Goal: Use online tool/utility: Utilize a website feature to perform a specific function

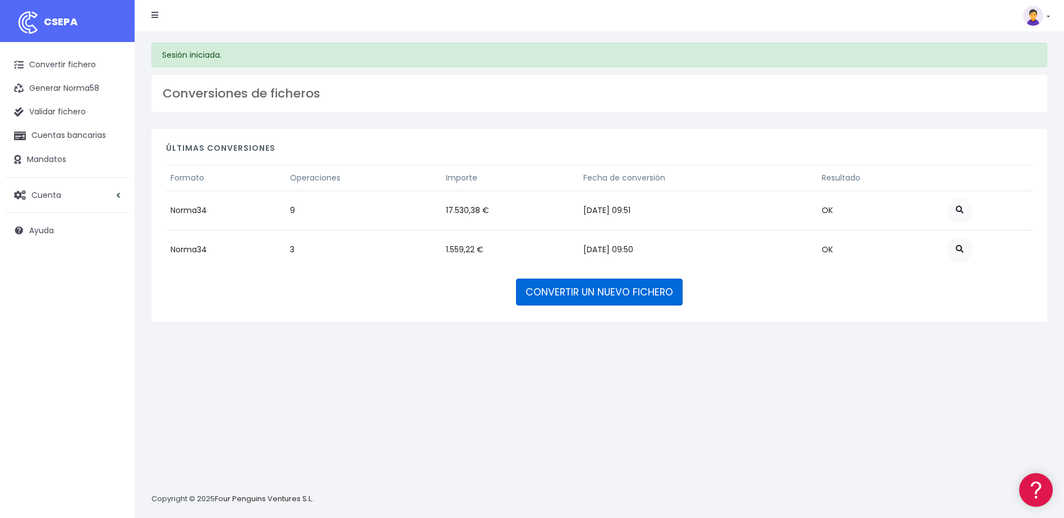
click at [600, 295] on link "CONVERTIR UN NUEVO FICHERO" at bounding box center [599, 292] width 167 height 27
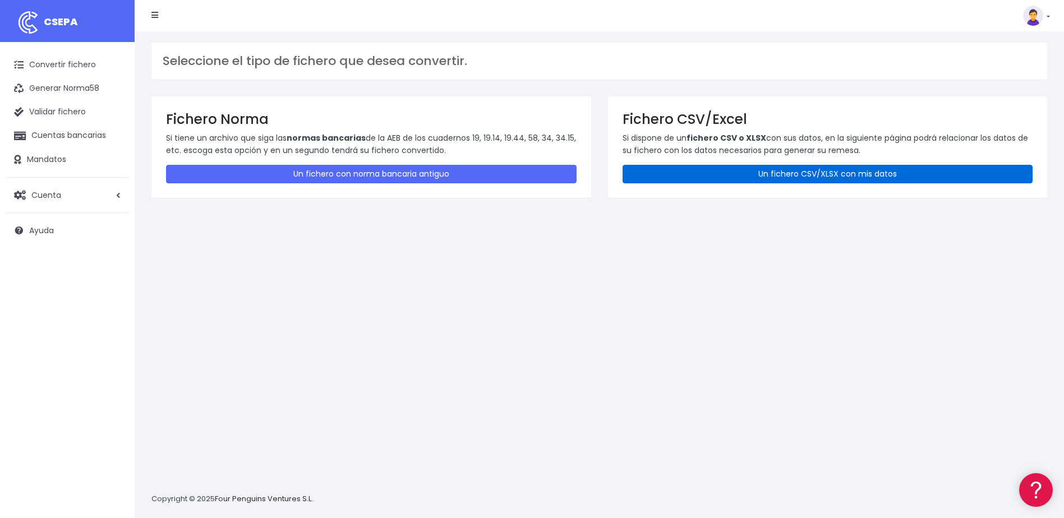
click at [712, 174] on link "Un fichero CSV/XLSX con mis datos" at bounding box center [827, 174] width 410 height 19
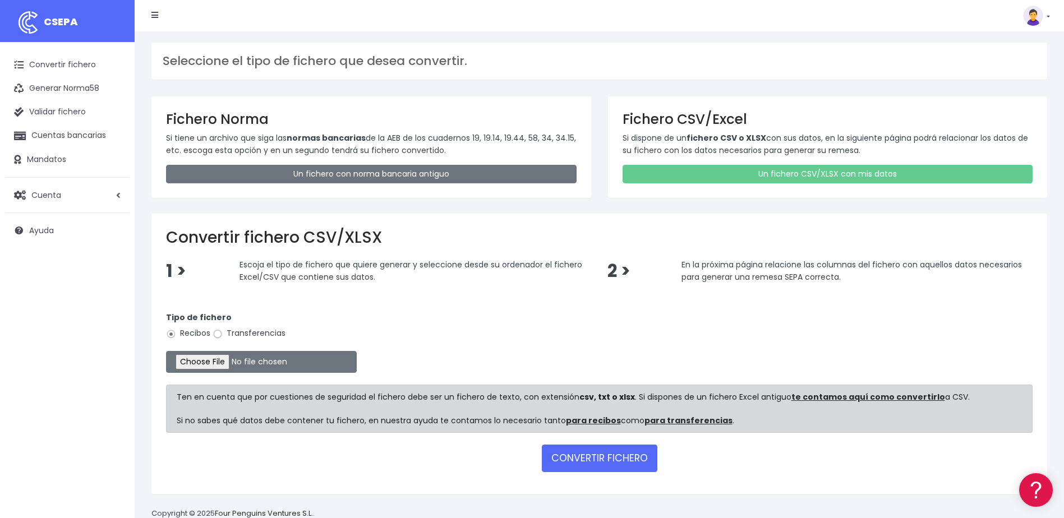
click at [218, 334] on input "Transferencias" at bounding box center [217, 334] width 10 height 10
radio input "true"
click at [214, 356] on input "file" at bounding box center [261, 362] width 191 height 22
type input "C:\fakepath\2025.10.08_0535_W2MCorporateSLU.csv"
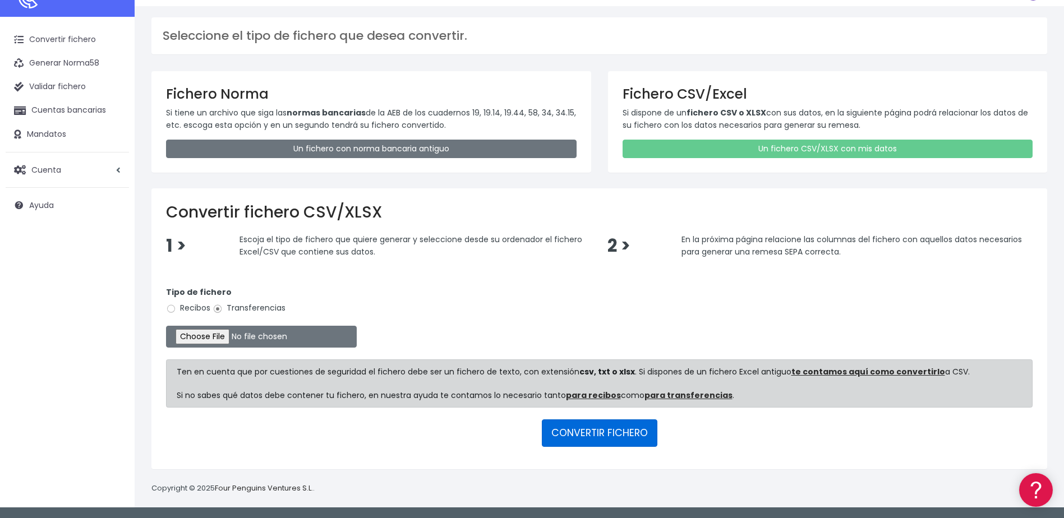
click at [636, 431] on button "CONVERTIR FICHERO" at bounding box center [599, 432] width 115 height 27
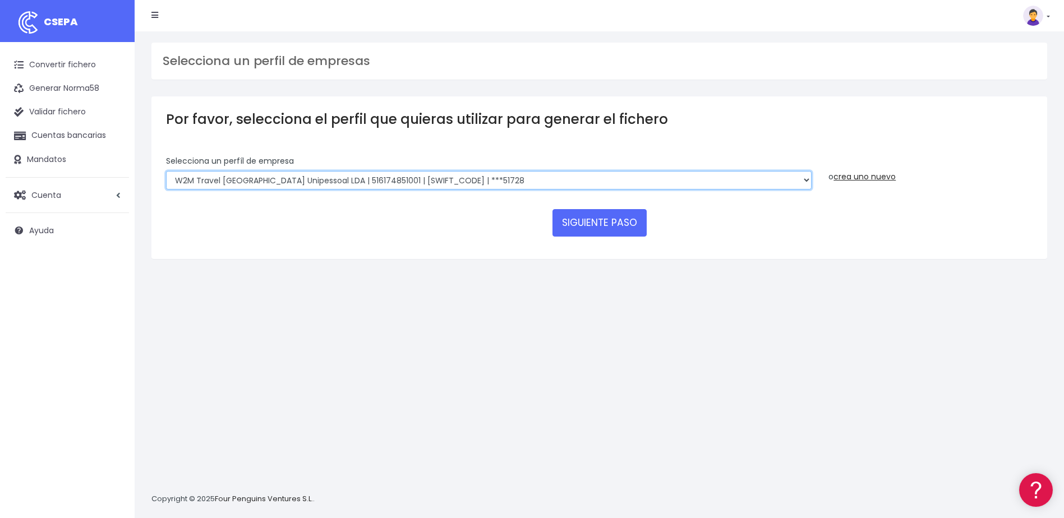
click at [457, 179] on select "World 2 Meet SLU | B62880992001 | [SWIFT_CODE] | ***97721 WORLD2MEET,S.L.U | B6…" at bounding box center [488, 180] width 645 height 19
select select "649"
click at [166, 171] on select "World 2 Meet SLU | B62880992001 | BSABESBBXXX | ***97721 WORLD2MEET,S.L.U | B62…" at bounding box center [488, 180] width 645 height 19
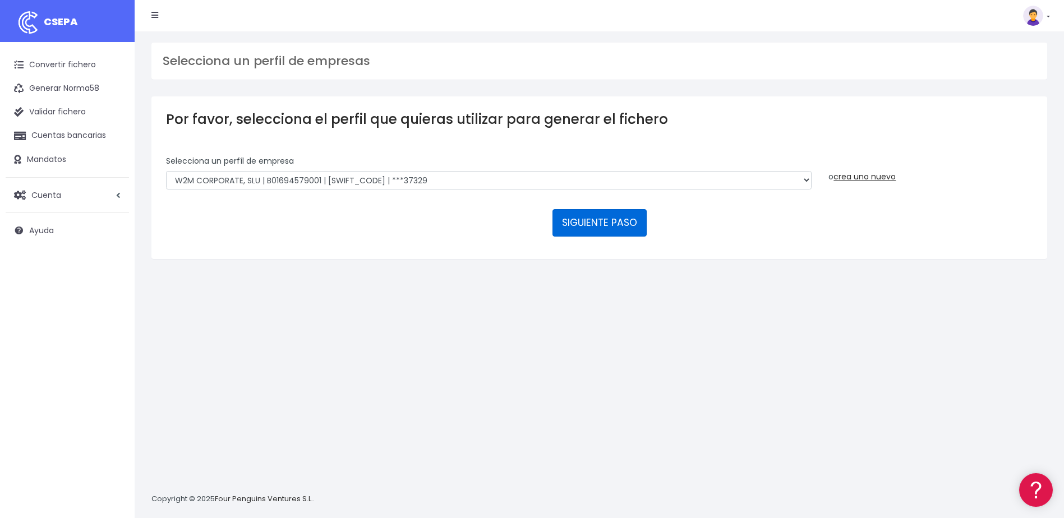
click at [625, 218] on button "SIGUIENTE PASO" at bounding box center [599, 222] width 94 height 27
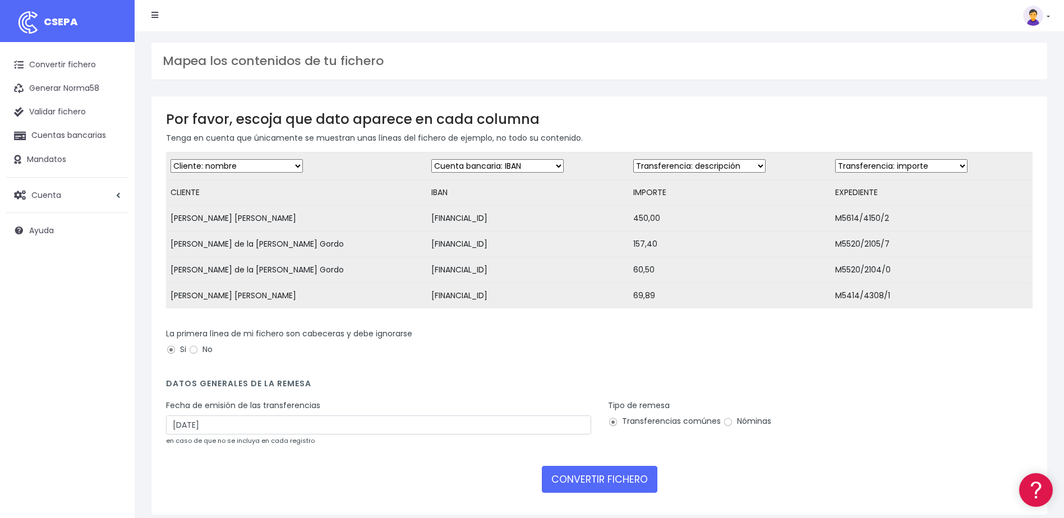
click at [716, 168] on select "Desechar campo Cliente: nombre Cliente: DNI Cliente: Email Cliente: referencia …" at bounding box center [699, 165] width 132 height 13
select select "amount"
click at [633, 159] on select "Desechar campo Cliente: nombre Cliente: DNI Cliente: Email Cliente: referencia …" at bounding box center [699, 165] width 132 height 13
click at [857, 165] on select "Desechar campo Cliente: nombre Cliente: DNI Cliente: Email Cliente: referencia …" at bounding box center [901, 165] width 132 height 13
select select "description"
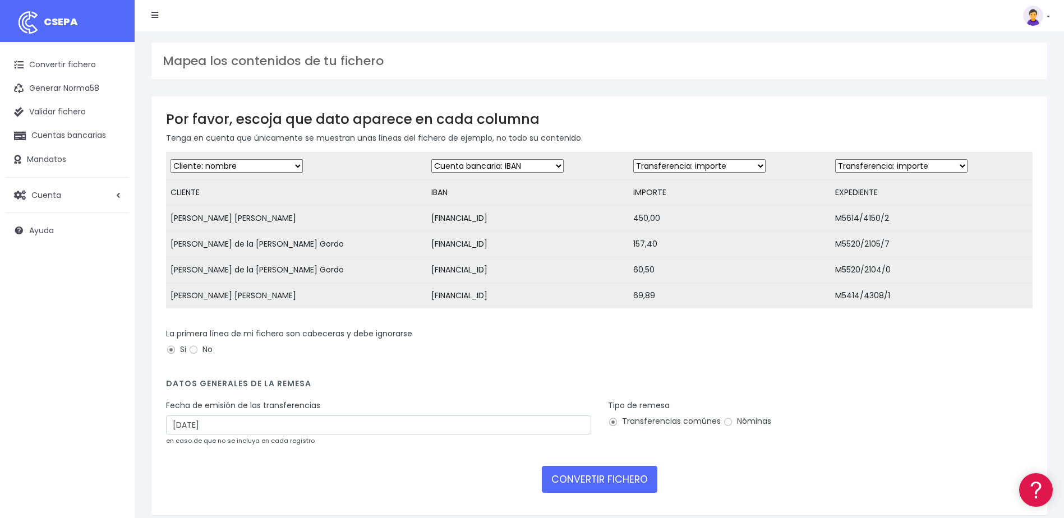
click at [835, 159] on select "Desechar campo Cliente: nombre Cliente: DNI Cliente: Email Cliente: referencia …" at bounding box center [901, 165] width 132 height 13
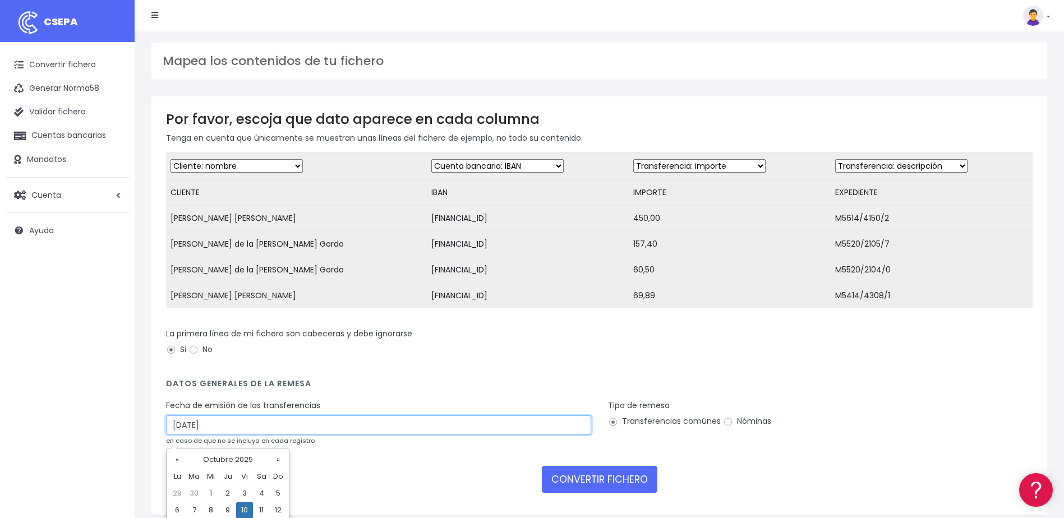
click at [201, 435] on input "10/10/2025" at bounding box center [378, 424] width 425 height 19
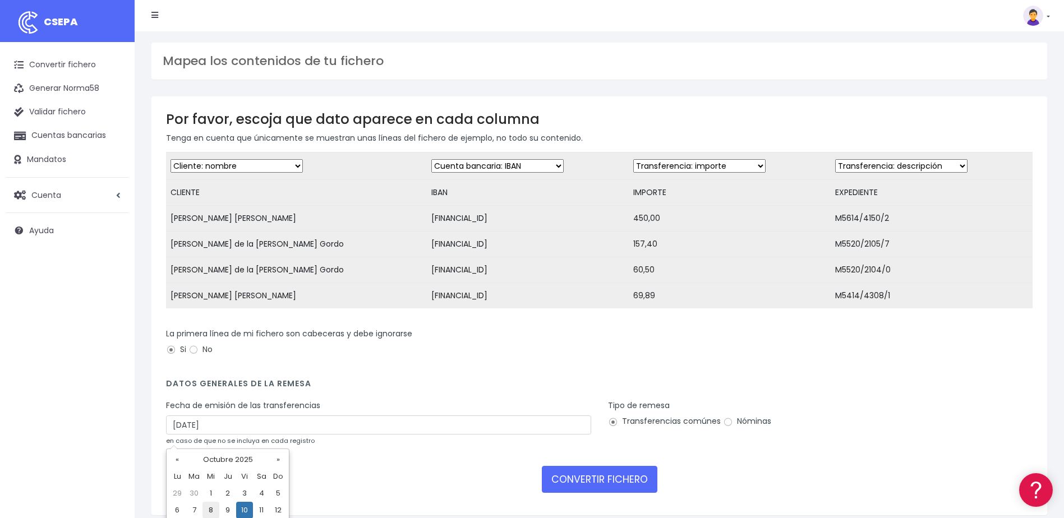
click at [212, 514] on td "8" at bounding box center [210, 510] width 17 height 17
type input "08/10/2025"
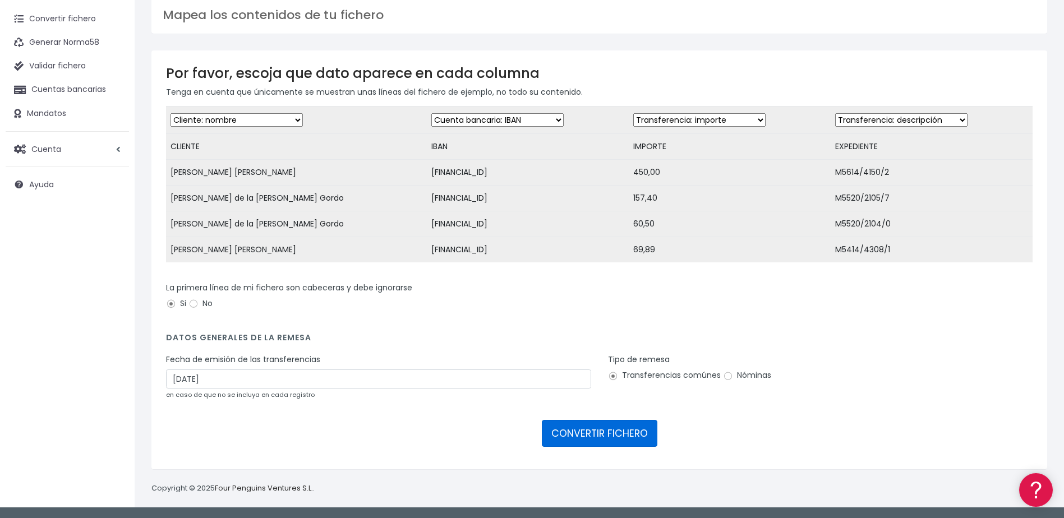
click at [611, 437] on button "CONVERTIR FICHERO" at bounding box center [599, 433] width 115 height 27
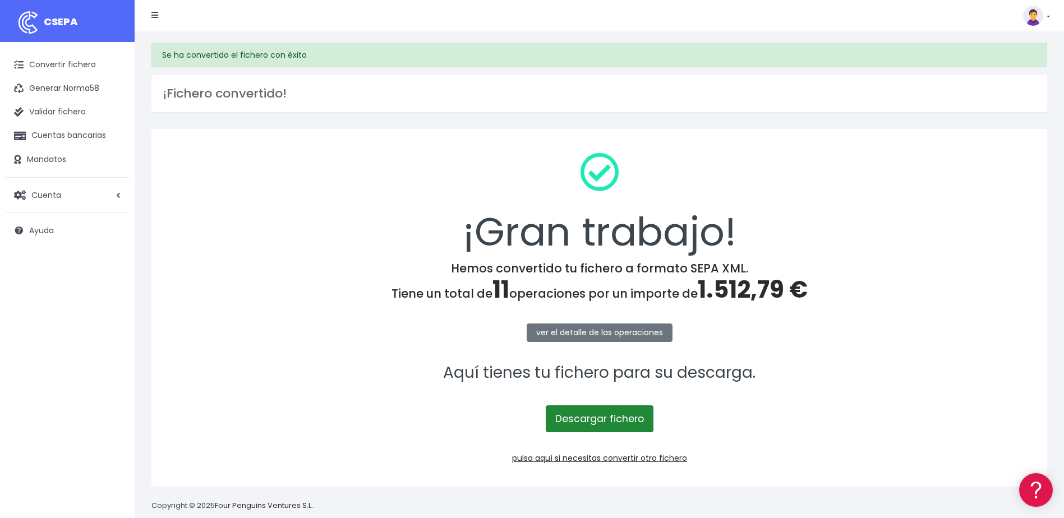
click at [600, 424] on link "Descargar fichero" at bounding box center [600, 418] width 108 height 27
click at [53, 66] on link "Convertir fichero" at bounding box center [67, 65] width 123 height 24
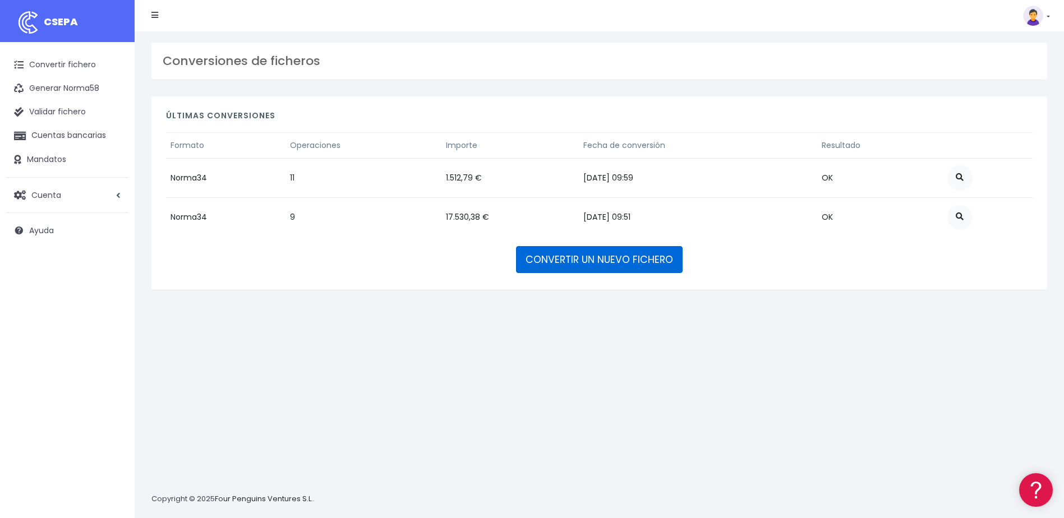
click at [623, 262] on link "CONVERTIR UN NUEVO FICHERO" at bounding box center [599, 259] width 167 height 27
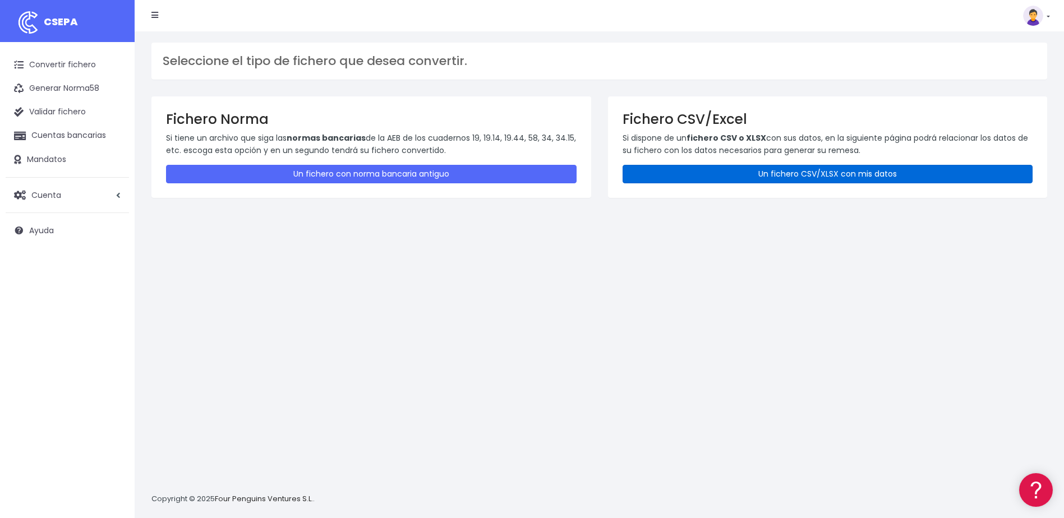
click at [775, 176] on link "Un fichero CSV/XLSX con mis datos" at bounding box center [827, 174] width 410 height 19
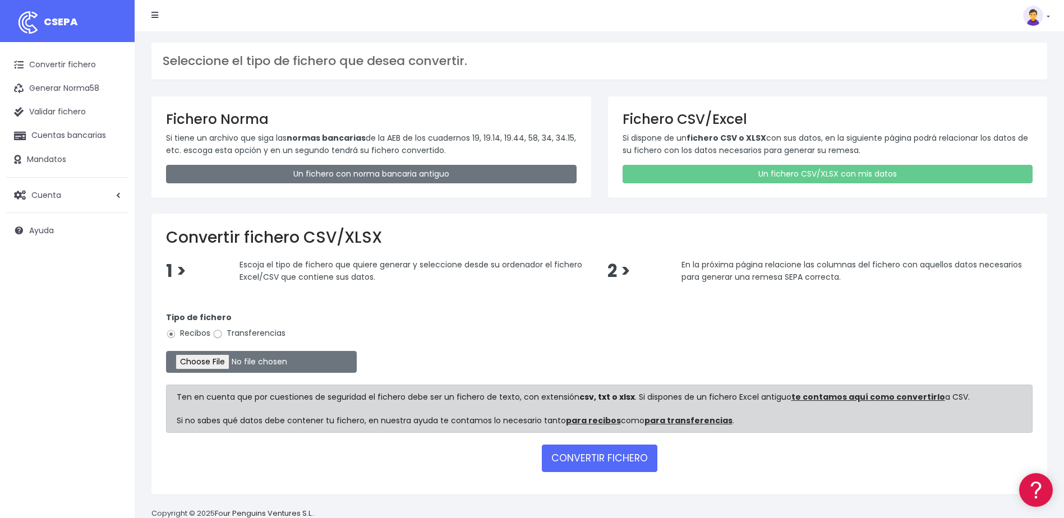
click at [220, 332] on input "Transferencias" at bounding box center [217, 334] width 10 height 10
radio input "true"
click at [220, 363] on input "file" at bounding box center [261, 362] width 191 height 22
type input "C:\fakepath\2025.10.08_0537_FlowoTravelSL.csv"
click at [608, 462] on button "CONVERTIR FICHERO" at bounding box center [599, 458] width 115 height 27
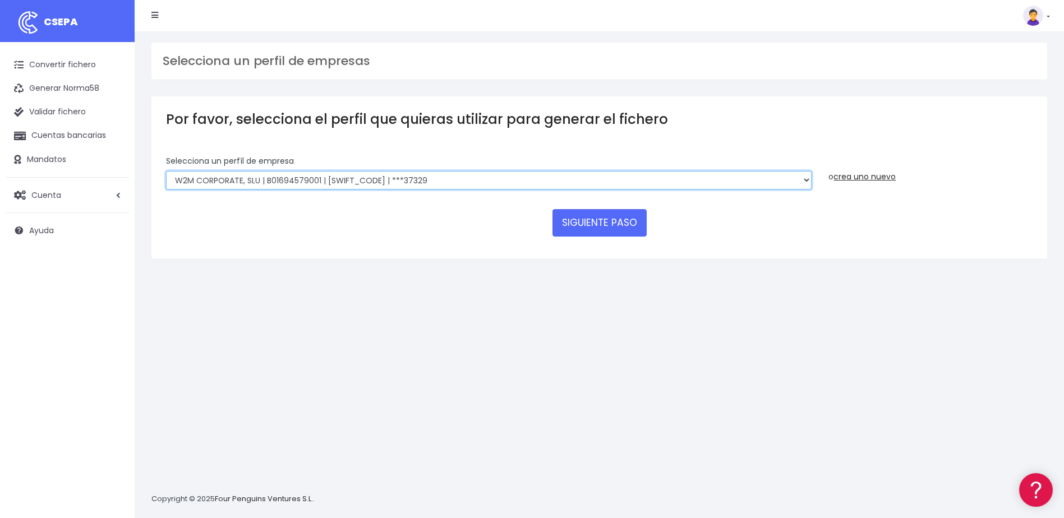
click at [341, 181] on select "World 2 Meet SLU | B62880992001 | BSABESBBXXX | ***97721 WORLD2MEET,S.L.U | B62…" at bounding box center [488, 180] width 645 height 19
select select "1545"
click at [166, 171] on select "World 2 Meet SLU | B62880992001 | BSABESBBXXX | ***97721 WORLD2MEET,S.L.U | B62…" at bounding box center [488, 180] width 645 height 19
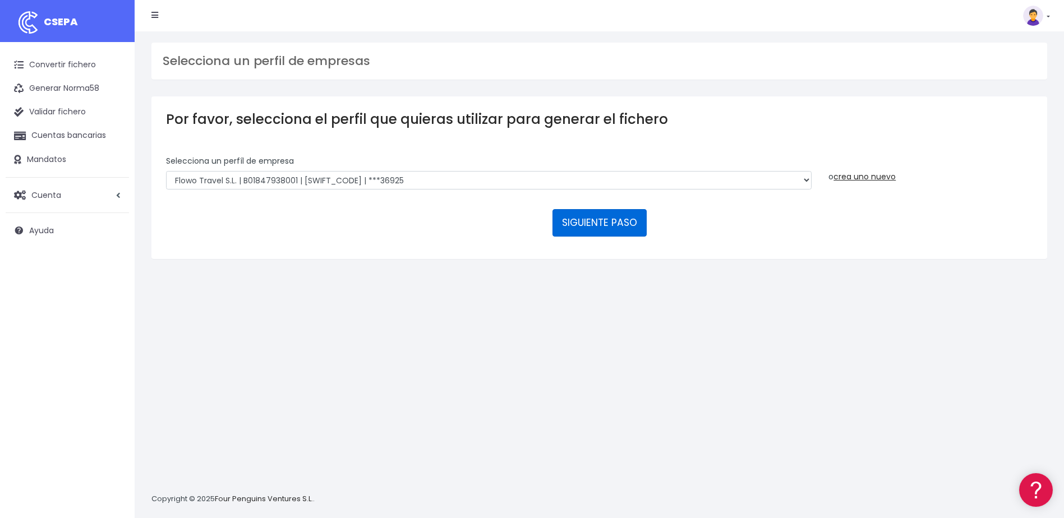
click at [604, 226] on button "SIGUIENTE PASO" at bounding box center [599, 222] width 94 height 27
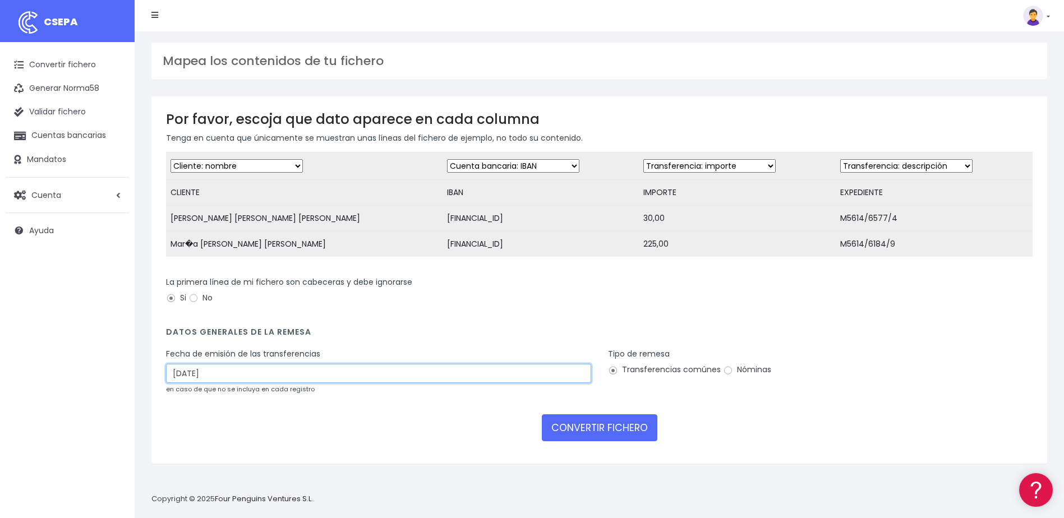
click at [285, 383] on input "10/10/2025" at bounding box center [378, 373] width 425 height 19
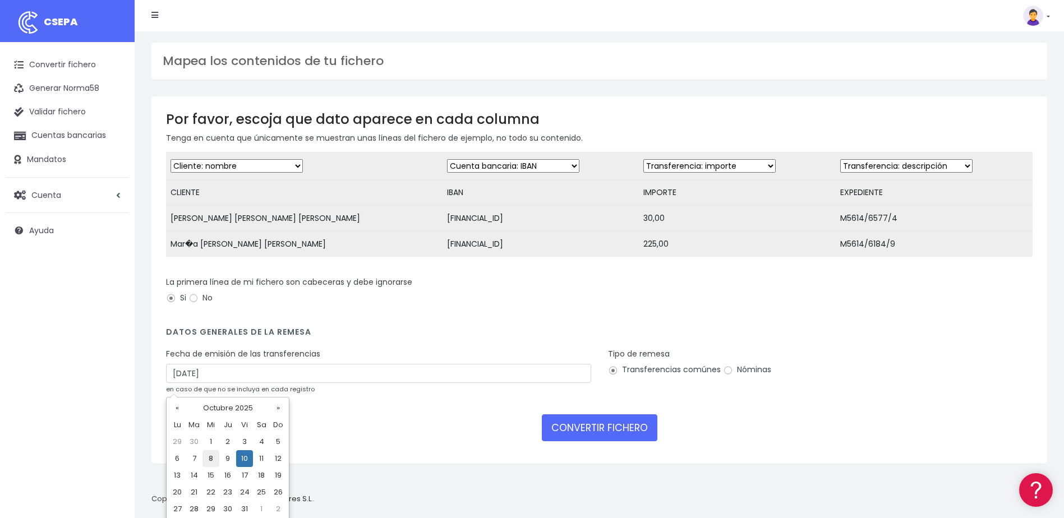
click at [215, 456] on td "8" at bounding box center [210, 458] width 17 height 17
type input "08/10/2025"
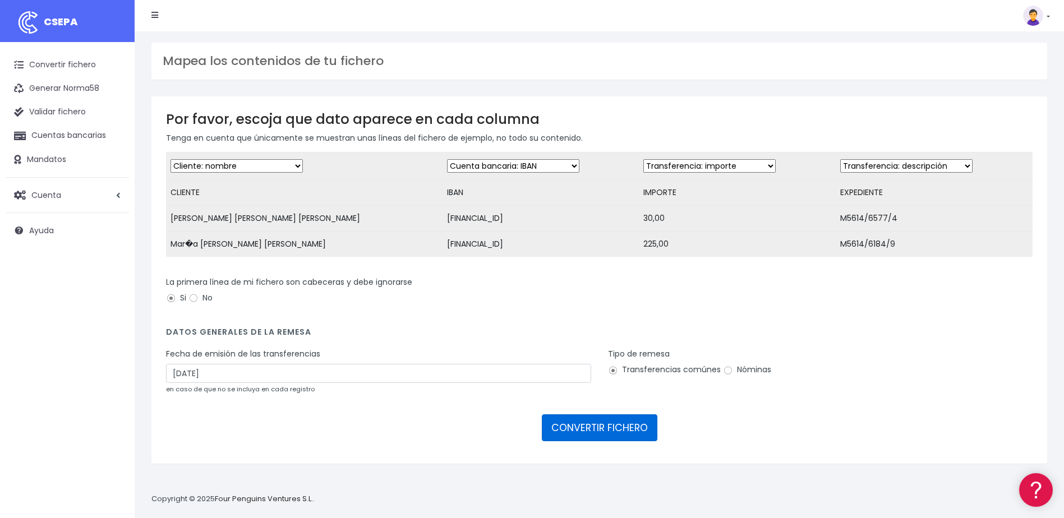
click at [611, 435] on button "CONVERTIR FICHERO" at bounding box center [599, 427] width 115 height 27
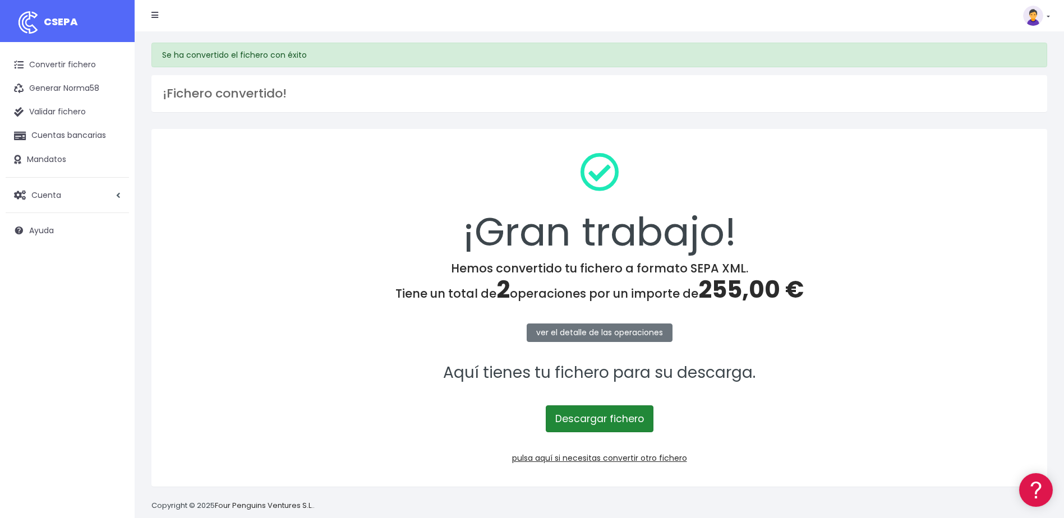
click at [624, 419] on link "Descargar fichero" at bounding box center [600, 418] width 108 height 27
click at [62, 67] on link "Convertir fichero" at bounding box center [67, 65] width 123 height 24
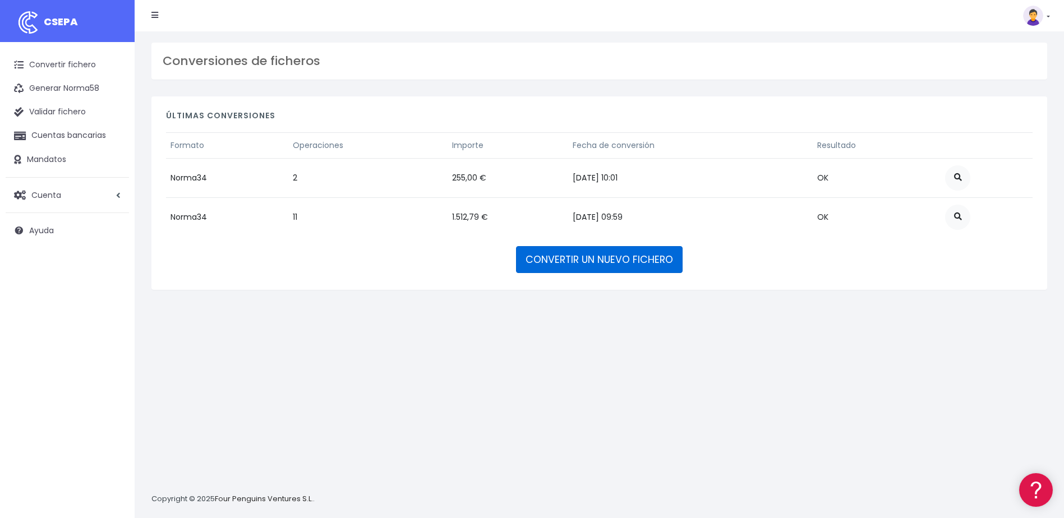
click at [568, 258] on link "CONVERTIR UN NUEVO FICHERO" at bounding box center [599, 259] width 167 height 27
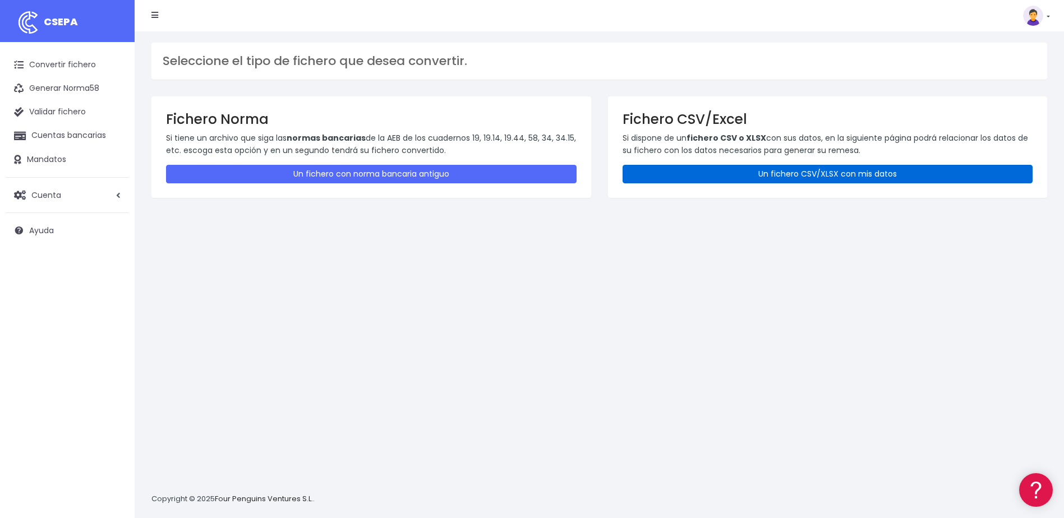
click at [793, 178] on link "Un fichero CSV/XLSX con mis datos" at bounding box center [827, 174] width 410 height 19
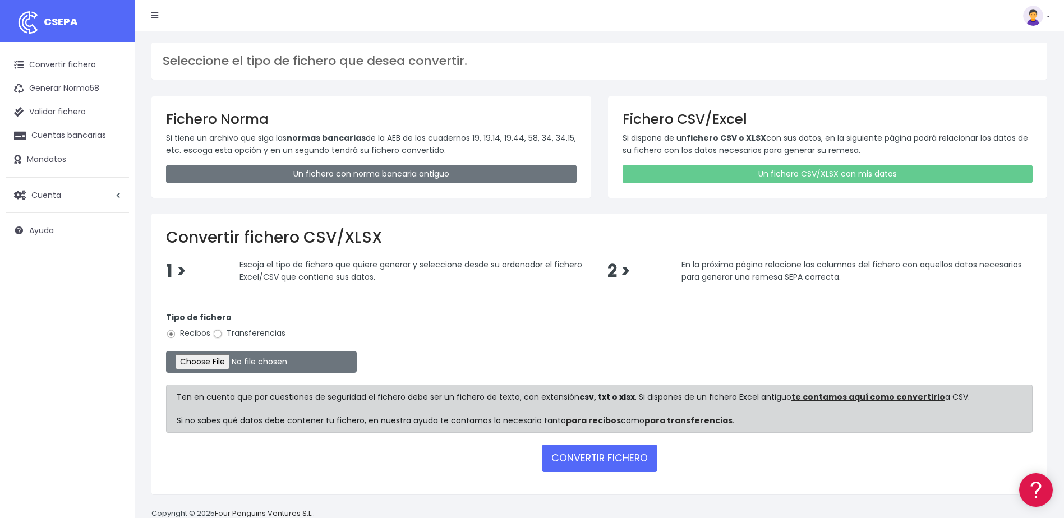
click at [216, 331] on input "Transferencias" at bounding box center [217, 334] width 10 height 10
radio input "true"
click at [219, 358] on input "file" at bounding box center [261, 362] width 191 height 22
type input "C:\fakepath\2025.10.08_0554_ViajesW2MSA.csv"
click at [579, 460] on button "CONVERTIR FICHERO" at bounding box center [599, 458] width 115 height 27
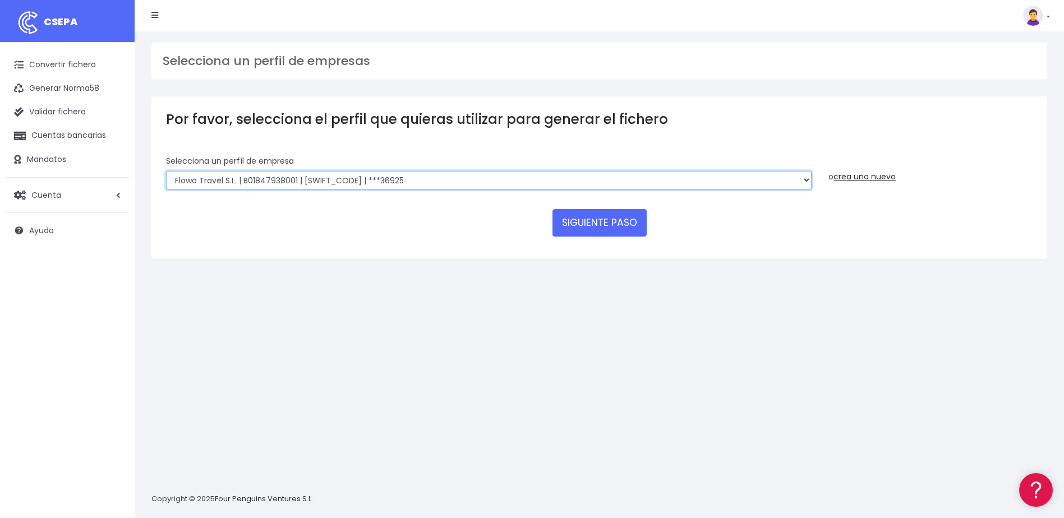
click at [363, 182] on select "World 2 Meet SLU | B62880992001 | BSABESBBXXX | ***97721 WORLD2MEET,S.L.U | B62…" at bounding box center [488, 180] width 645 height 19
select select "1750"
click at [166, 171] on select "World 2 Meet SLU | B62880992001 | BSABESBBXXX | ***97721 WORLD2MEET,S.L.U | B62…" at bounding box center [488, 180] width 645 height 19
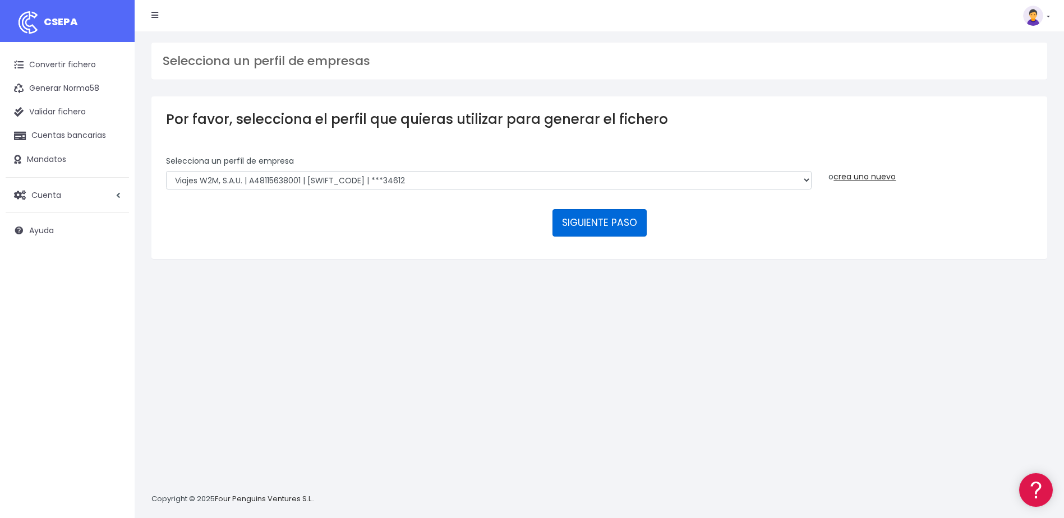
click at [611, 224] on button "SIGUIENTE PASO" at bounding box center [599, 222] width 94 height 27
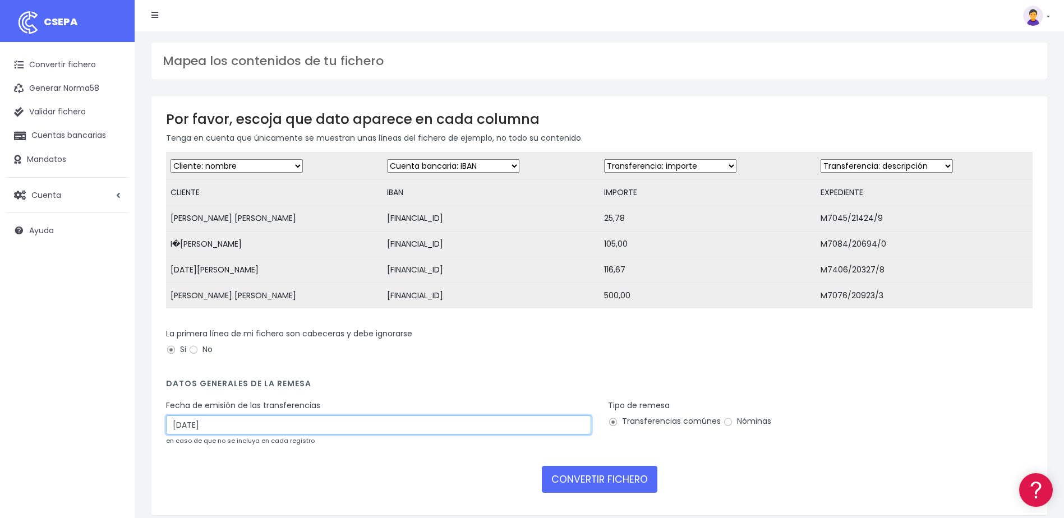
click at [195, 433] on input "[DATE]" at bounding box center [378, 424] width 425 height 19
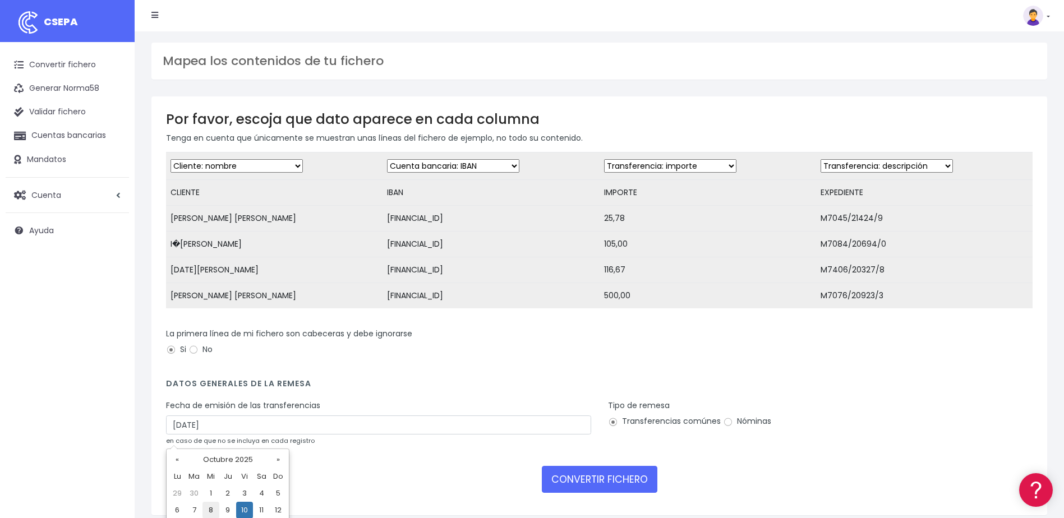
click at [216, 509] on td "8" at bounding box center [210, 510] width 17 height 17
type input "[DATE]"
click at [584, 488] on button "CONVERTIR FICHERO" at bounding box center [599, 479] width 115 height 27
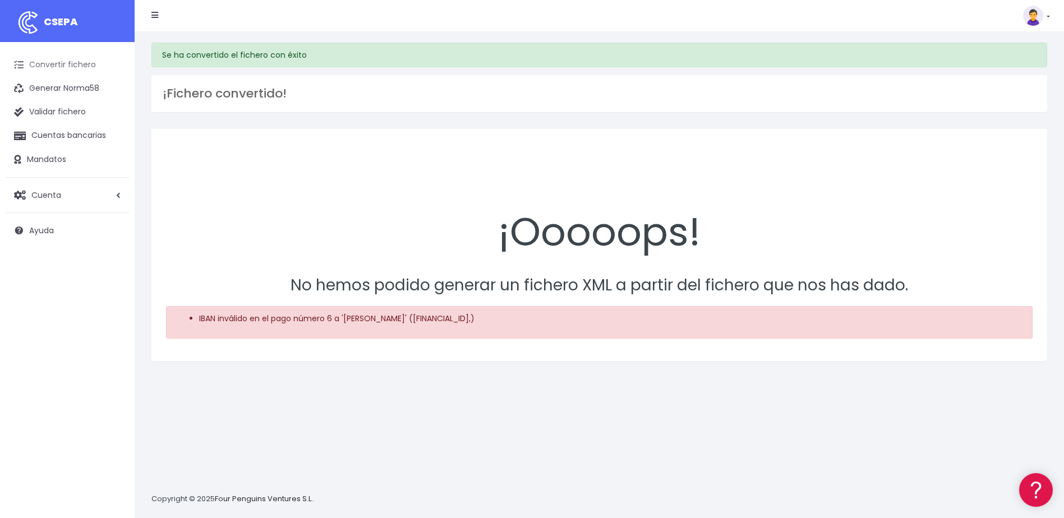
click at [49, 66] on link "Convertir fichero" at bounding box center [67, 65] width 123 height 24
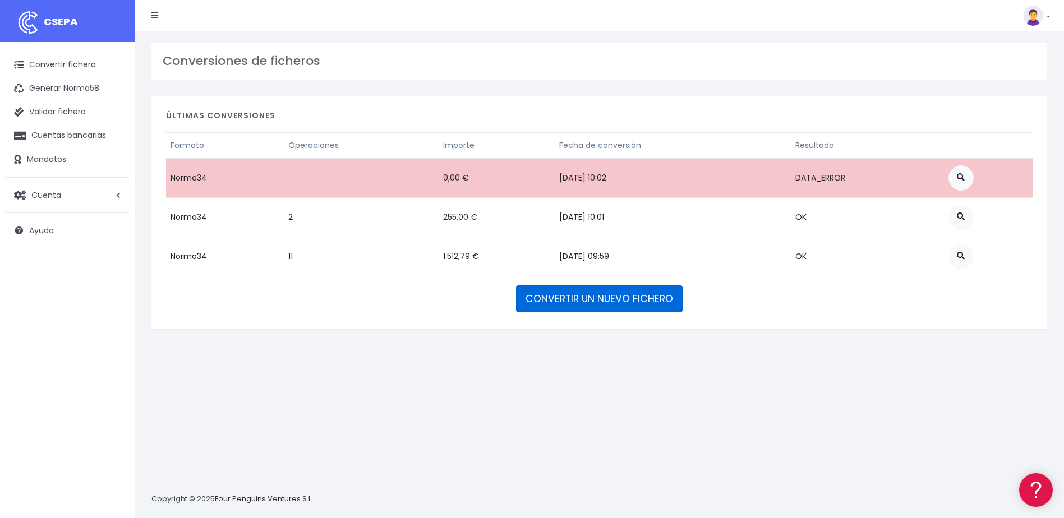
click at [558, 300] on link "CONVERTIR UN NUEVO FICHERO" at bounding box center [599, 298] width 167 height 27
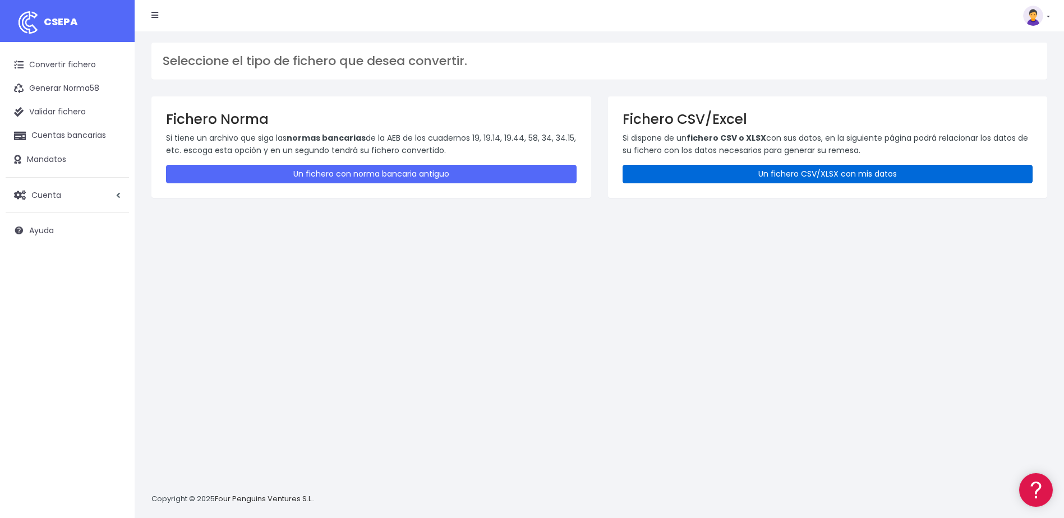
click at [777, 175] on link "Un fichero CSV/XLSX con mis datos" at bounding box center [827, 174] width 410 height 19
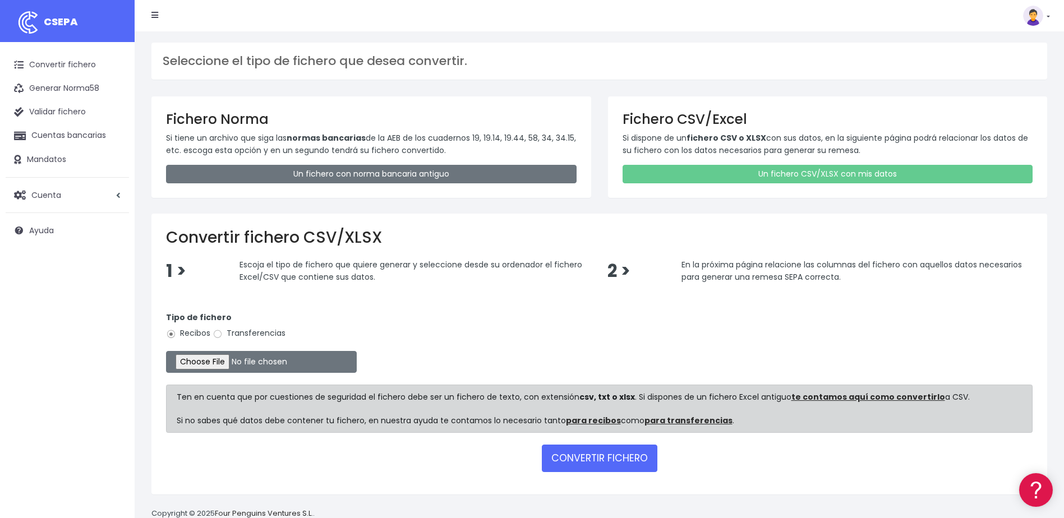
click at [267, 334] on label "Transferencias" at bounding box center [248, 333] width 73 height 12
click at [223, 334] on input "Transferencias" at bounding box center [217, 334] width 10 height 10
radio input "true"
click at [220, 358] on input "file" at bounding box center [261, 362] width 191 height 22
type input "C:\fakepath\2025.10.08_0554_ViajesW2MSA.csv"
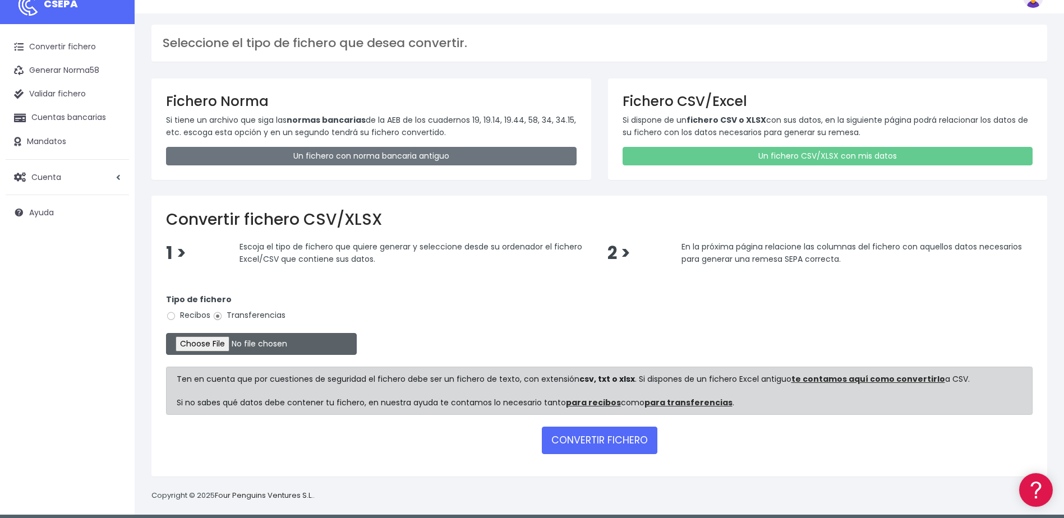
scroll to position [25, 0]
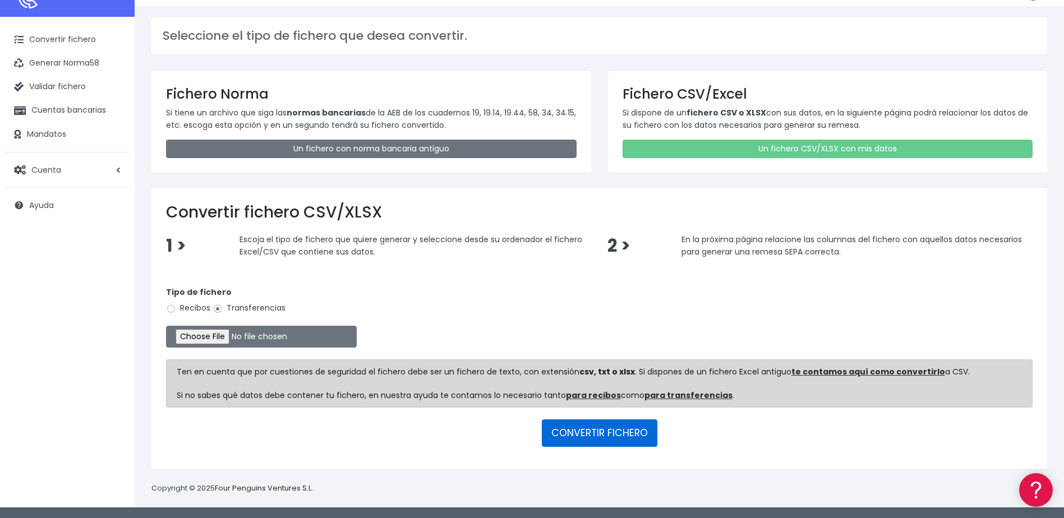
drag, startPoint x: 645, startPoint y: 432, endPoint x: 651, endPoint y: 418, distance: 15.0
click at [645, 432] on button "CONVERTIR FICHERO" at bounding box center [599, 432] width 115 height 27
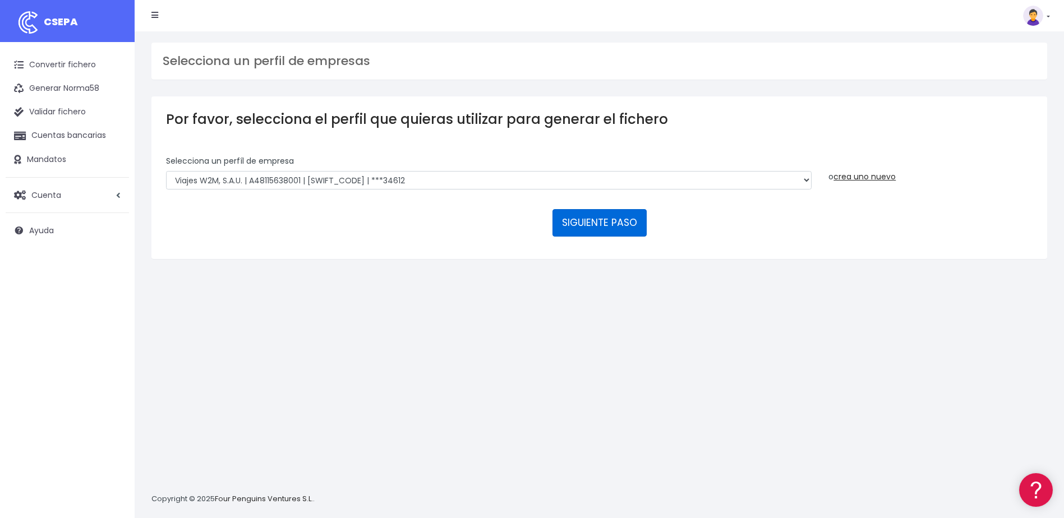
click at [615, 220] on button "SIGUIENTE PASO" at bounding box center [599, 222] width 94 height 27
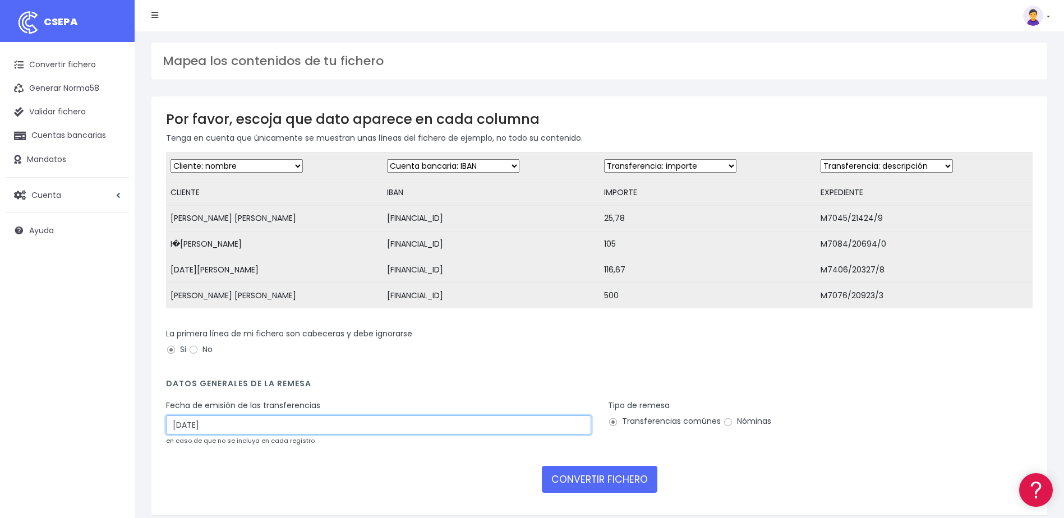
click at [231, 435] on input "[DATE]" at bounding box center [378, 424] width 425 height 19
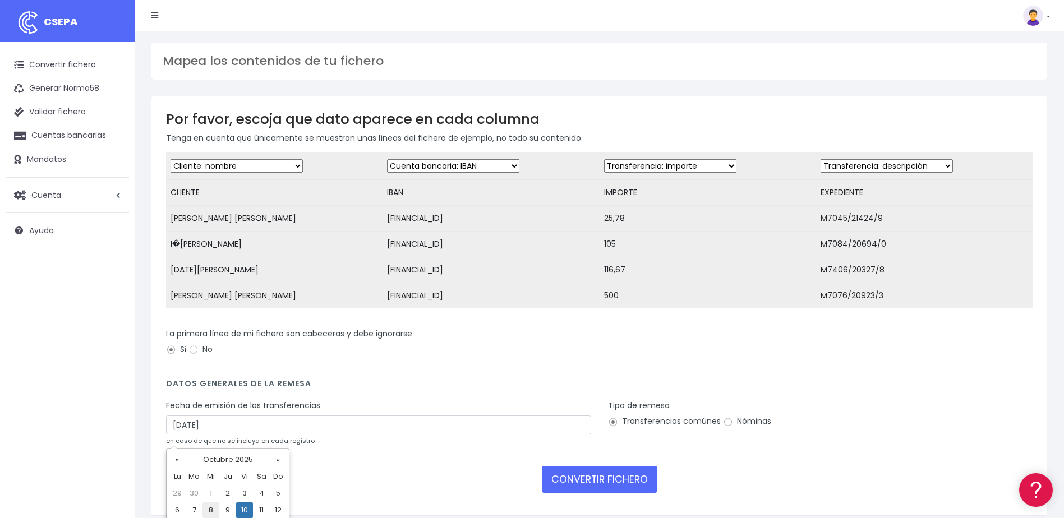
click at [216, 508] on td "8" at bounding box center [210, 510] width 17 height 17
type input "[DATE]"
click at [614, 484] on button "CONVERTIR FICHERO" at bounding box center [599, 479] width 115 height 27
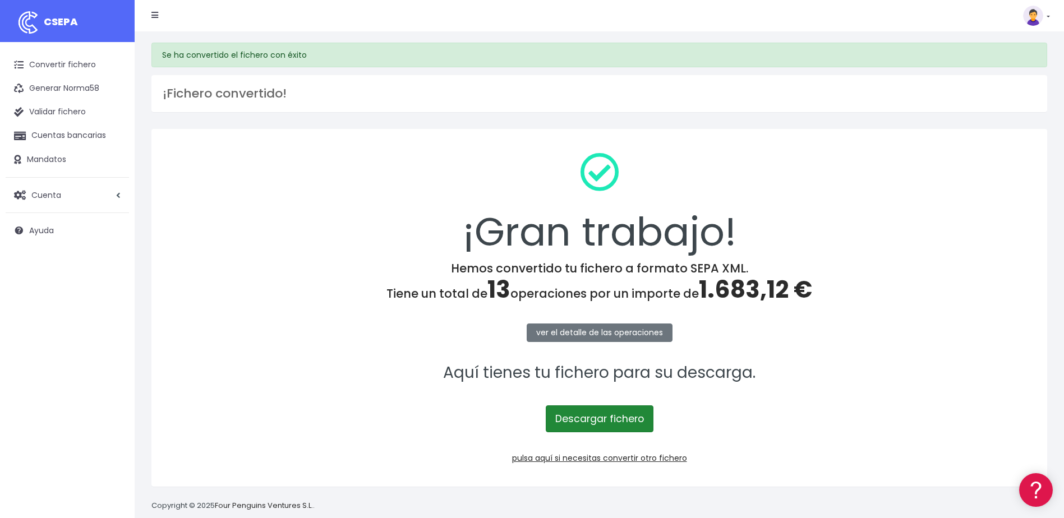
click at [594, 420] on link "Descargar fichero" at bounding box center [600, 418] width 108 height 27
click at [944, 280] on h4 "Hemos convertido tu fichero a formato SEPA XML. Tiene un total de 13 operacione…" at bounding box center [599, 282] width 866 height 43
click at [1045, 14] on link at bounding box center [1036, 16] width 27 height 20
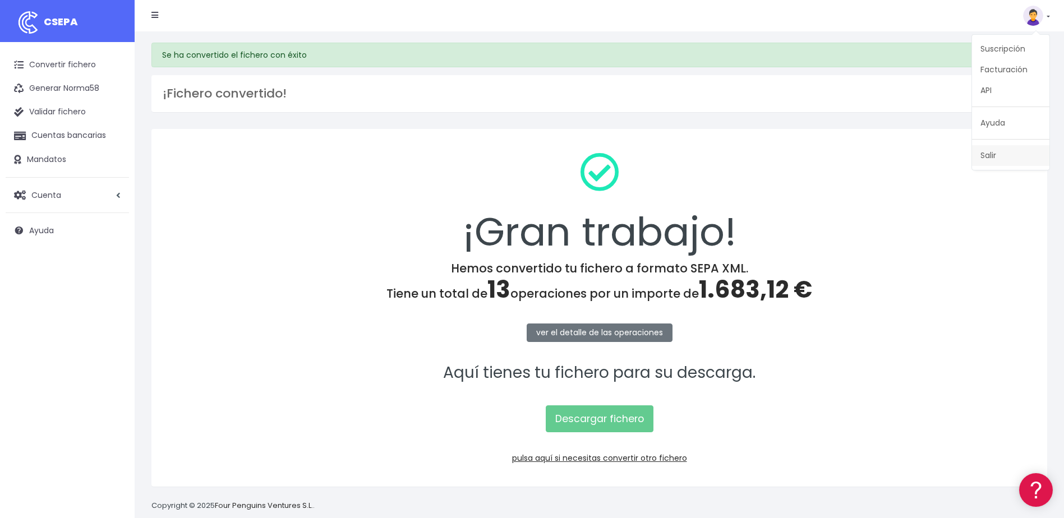
click at [1000, 153] on link "Salir" at bounding box center [1010, 155] width 77 height 21
